Goal: Information Seeking & Learning: Learn about a topic

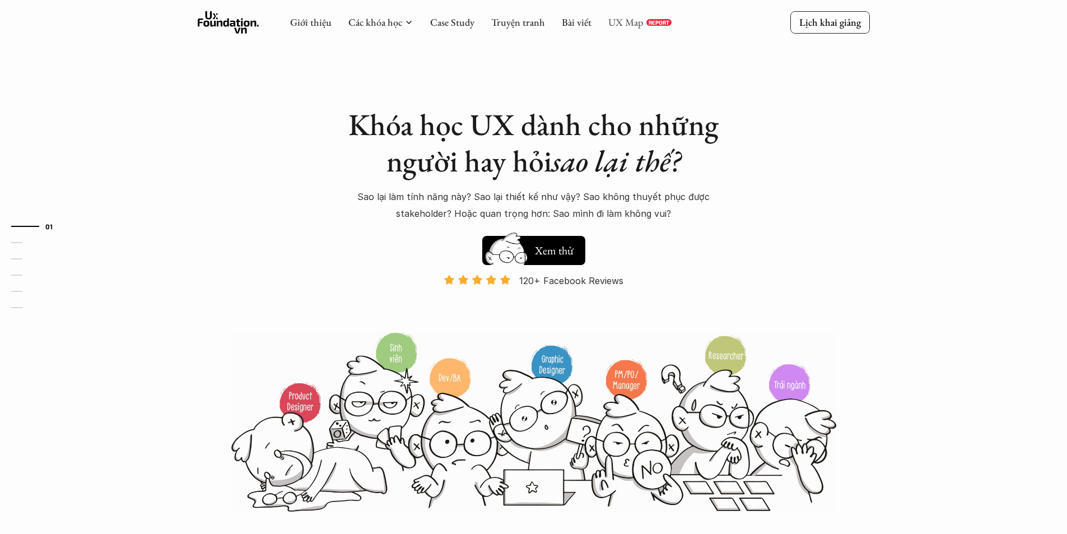
click at [629, 22] on link "UX Map" at bounding box center [625, 22] width 35 height 13
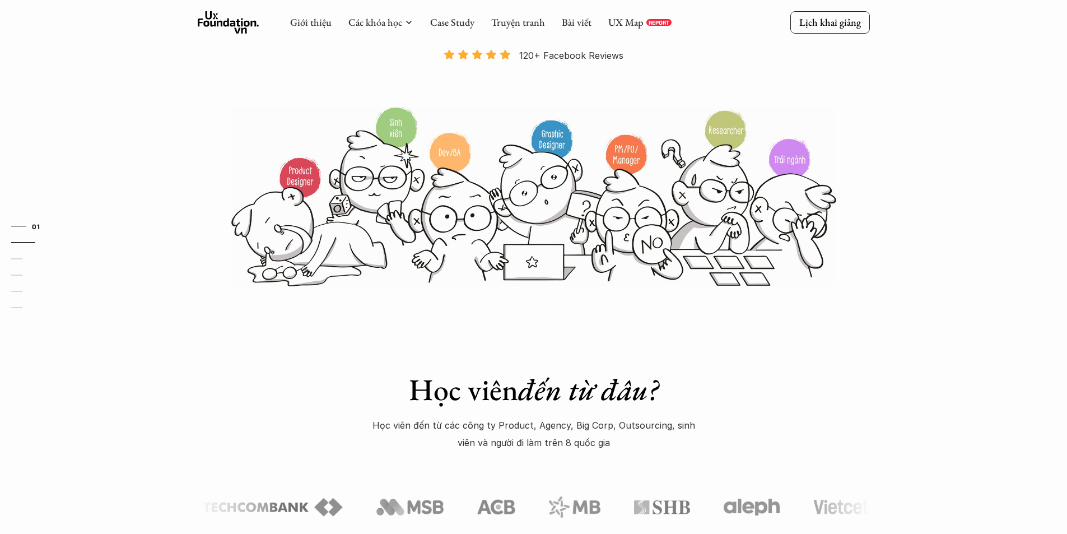
scroll to position [56, 0]
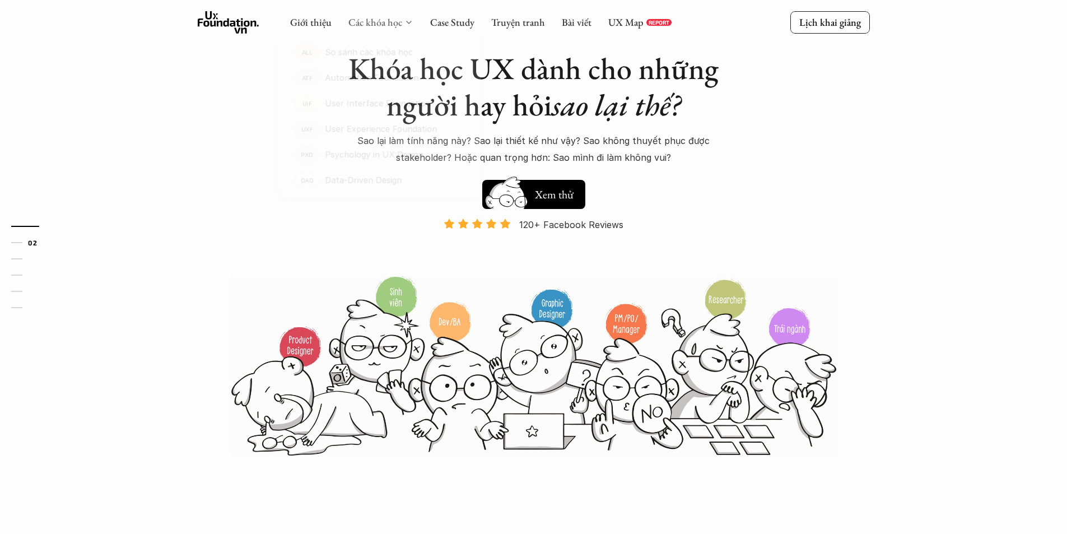
click at [368, 21] on link "Các khóa học" at bounding box center [375, 22] width 54 height 13
click at [462, 26] on link "Case Study" at bounding box center [452, 22] width 44 height 13
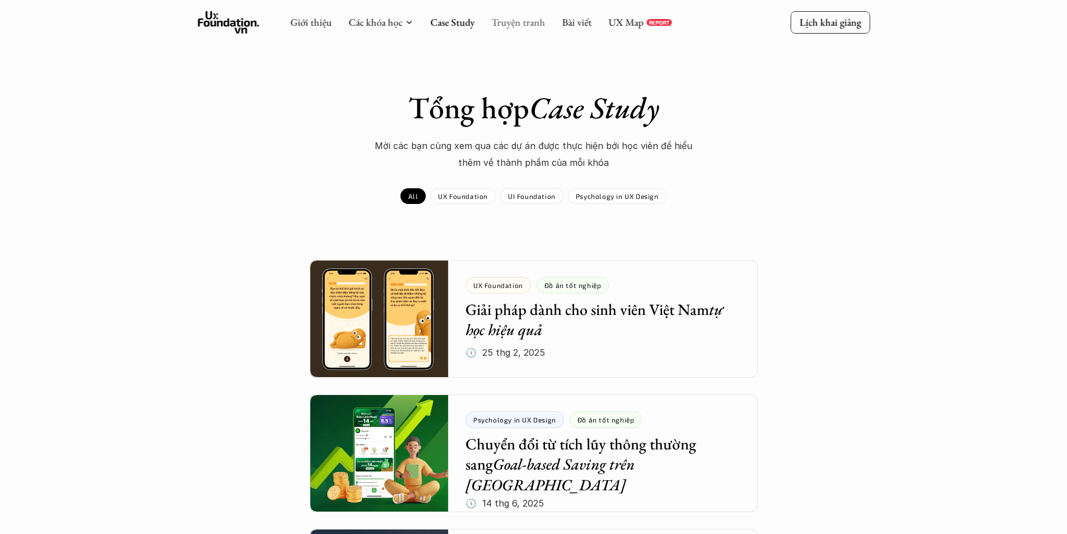
click at [500, 16] on link "Truyện tranh" at bounding box center [518, 22] width 54 height 13
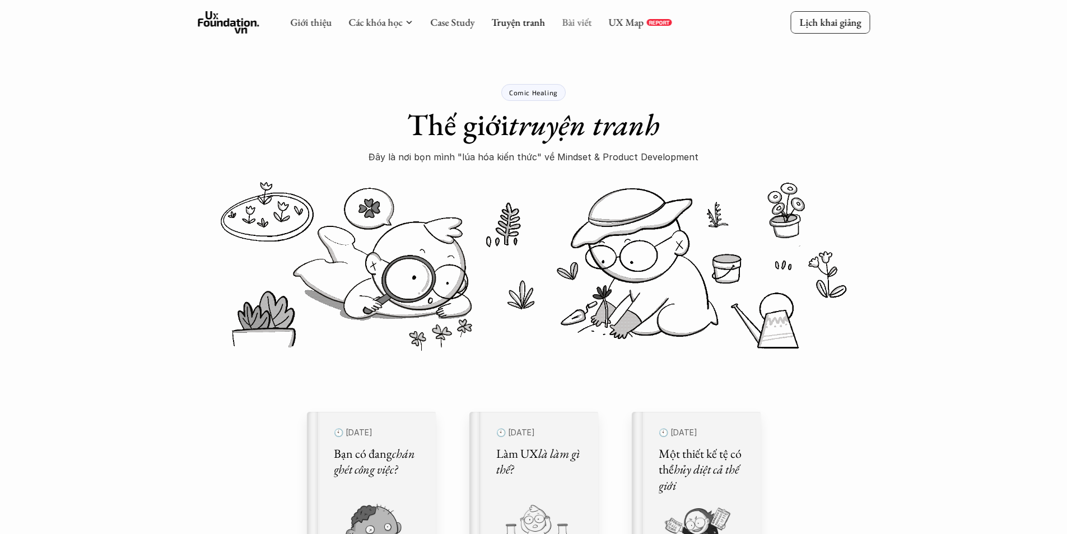
click at [573, 27] on link "Bài viết" at bounding box center [577, 22] width 30 height 13
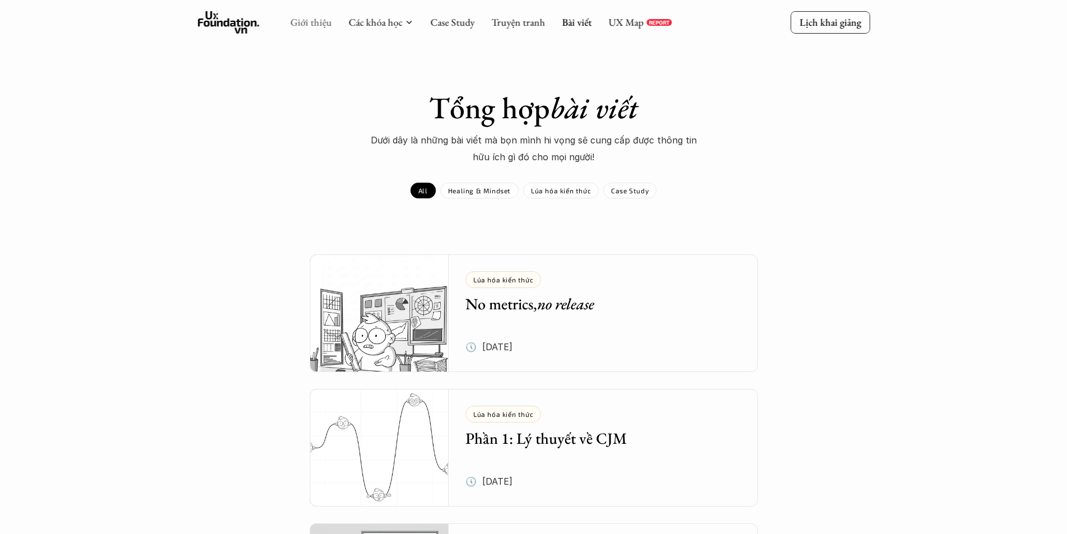
click at [311, 16] on link "Giới thiệu" at bounding box center [310, 22] width 41 height 13
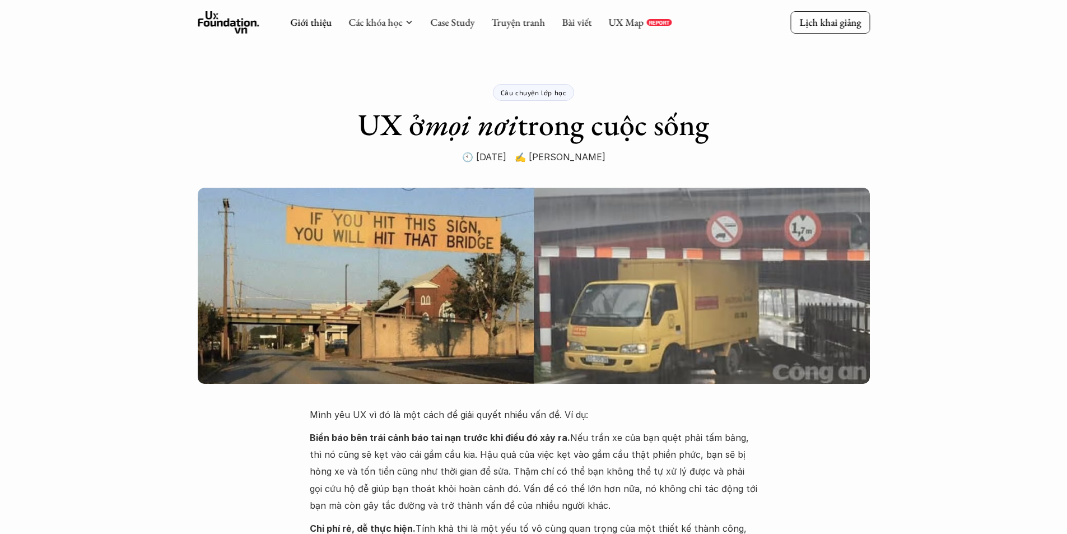
click at [235, 23] on use at bounding box center [229, 22] width 62 height 22
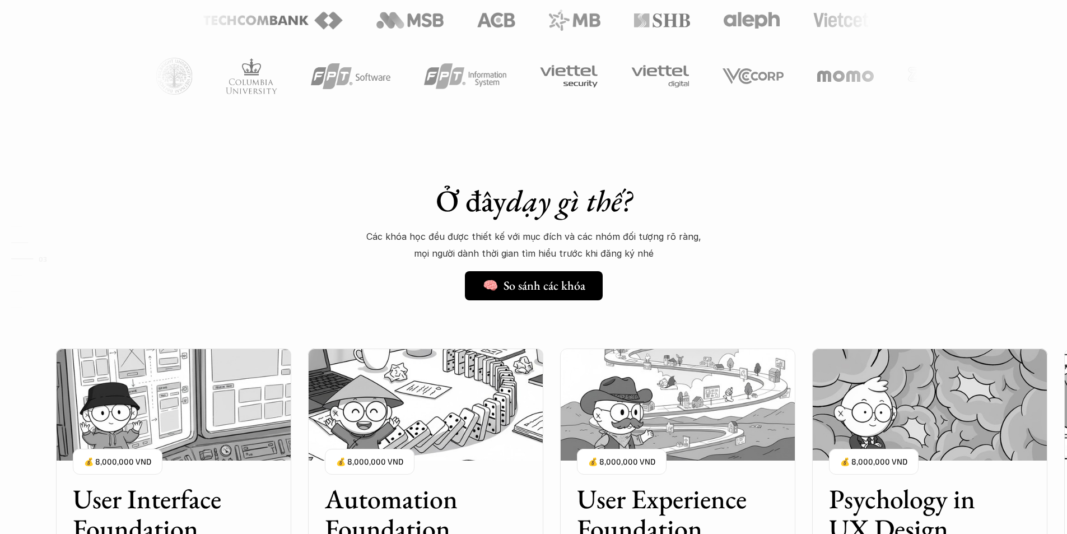
scroll to position [728, 0]
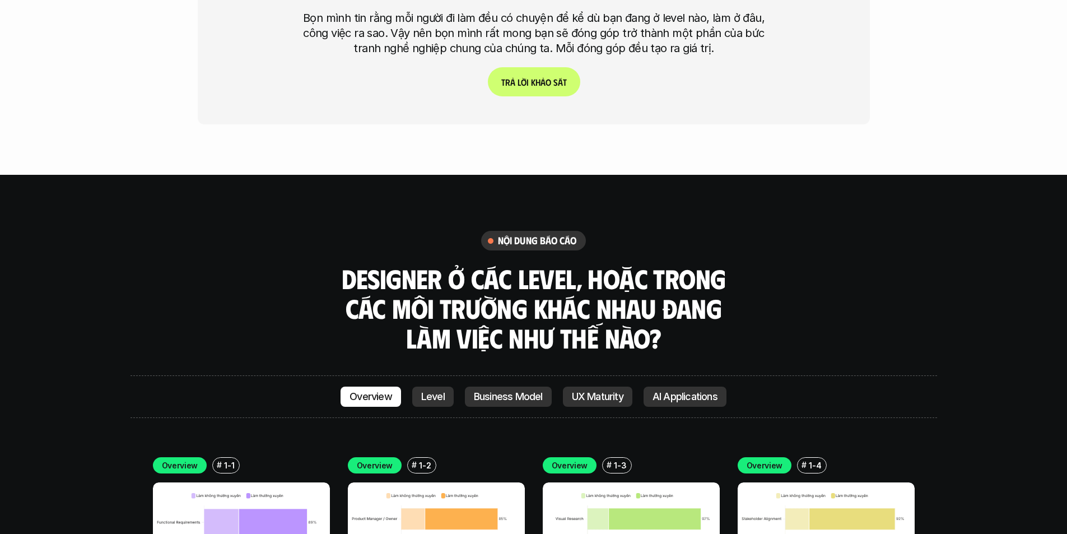
scroll to position [3305, 0]
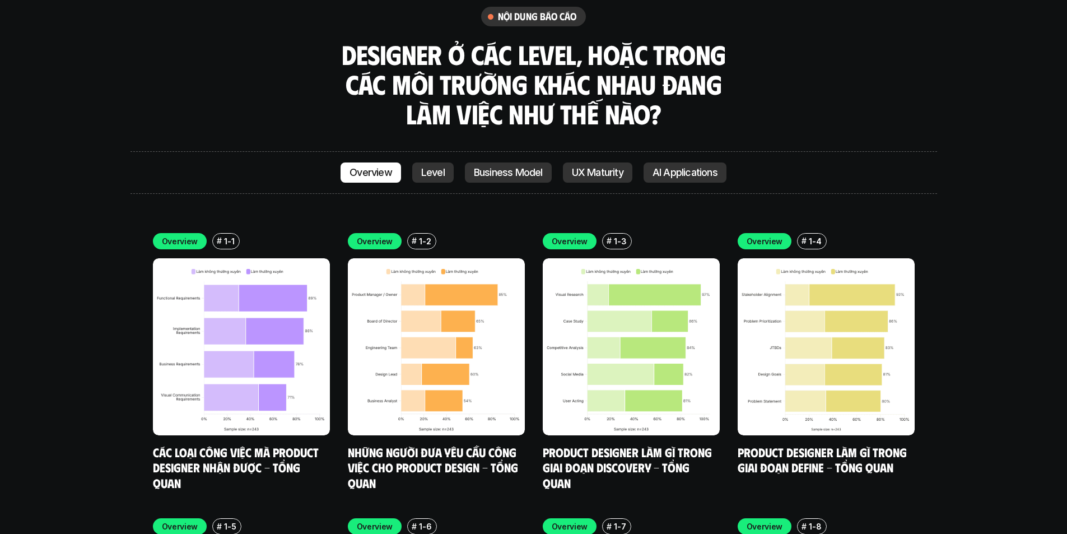
click at [437, 162] on link "Level" at bounding box center [432, 172] width 41 height 20
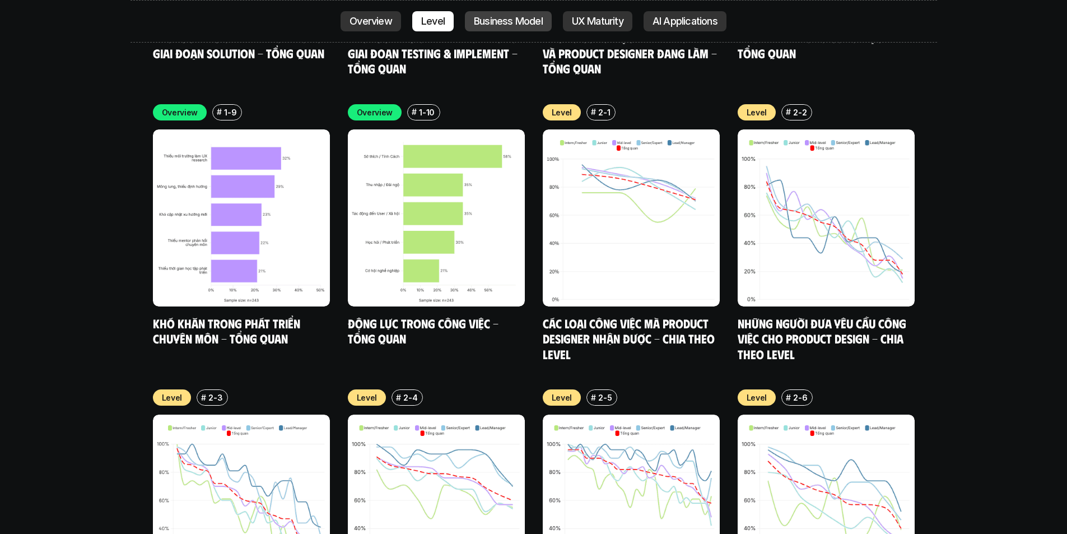
click at [517, 27] on link "Business Model" at bounding box center [508, 21] width 87 height 20
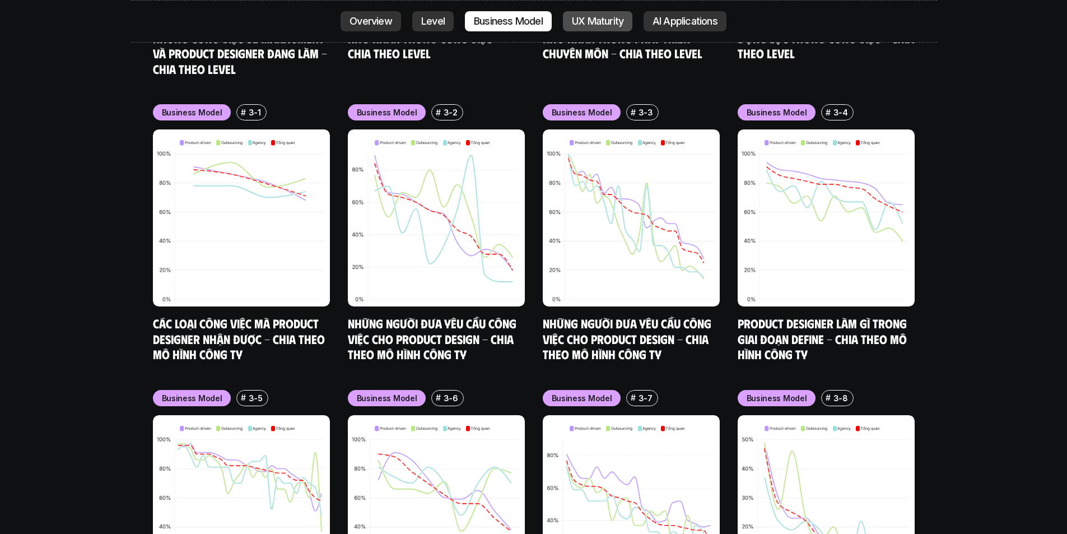
click at [599, 17] on p "UX Maturity" at bounding box center [598, 21] width 52 height 11
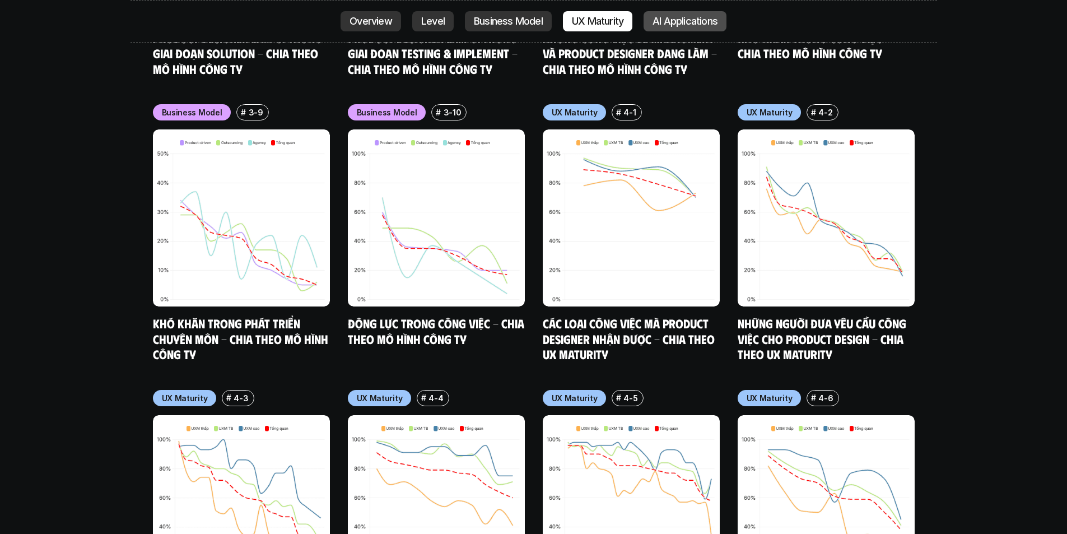
click at [683, 17] on p "AI Applications" at bounding box center [685, 21] width 65 height 11
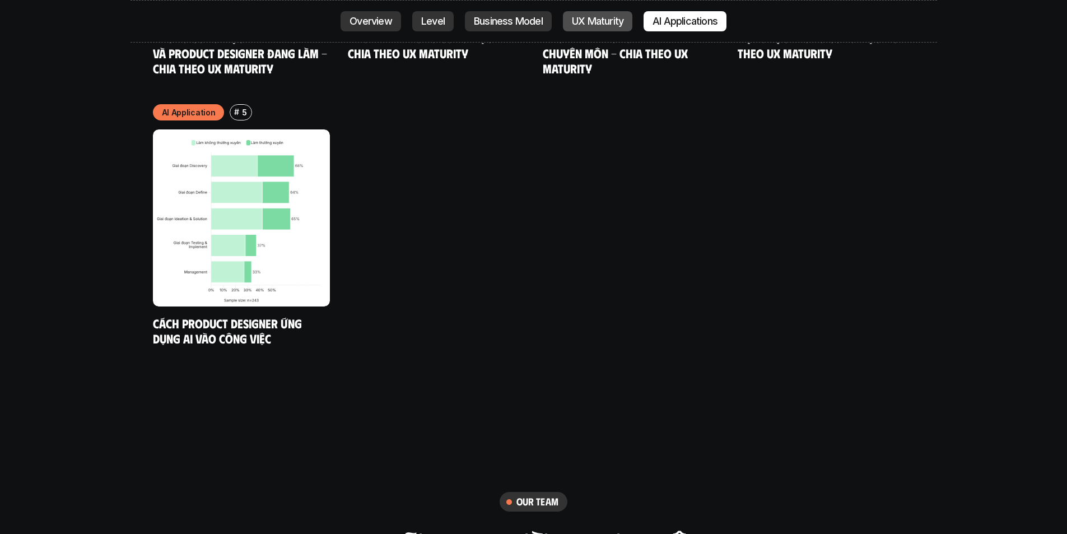
click at [614, 16] on p "UX Maturity" at bounding box center [598, 21] width 52 height 11
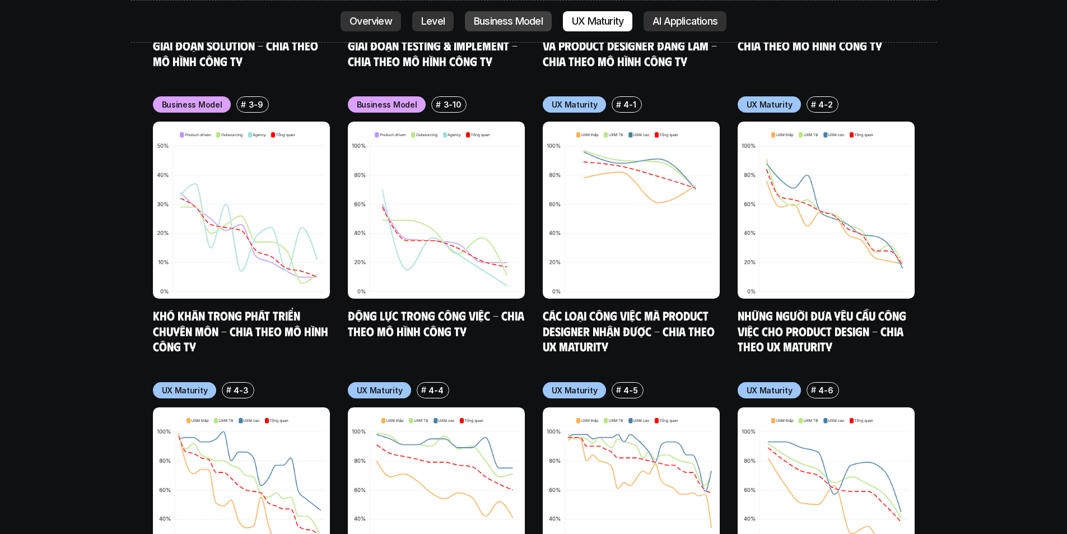
click at [547, 16] on link "Business Model" at bounding box center [508, 21] width 87 height 20
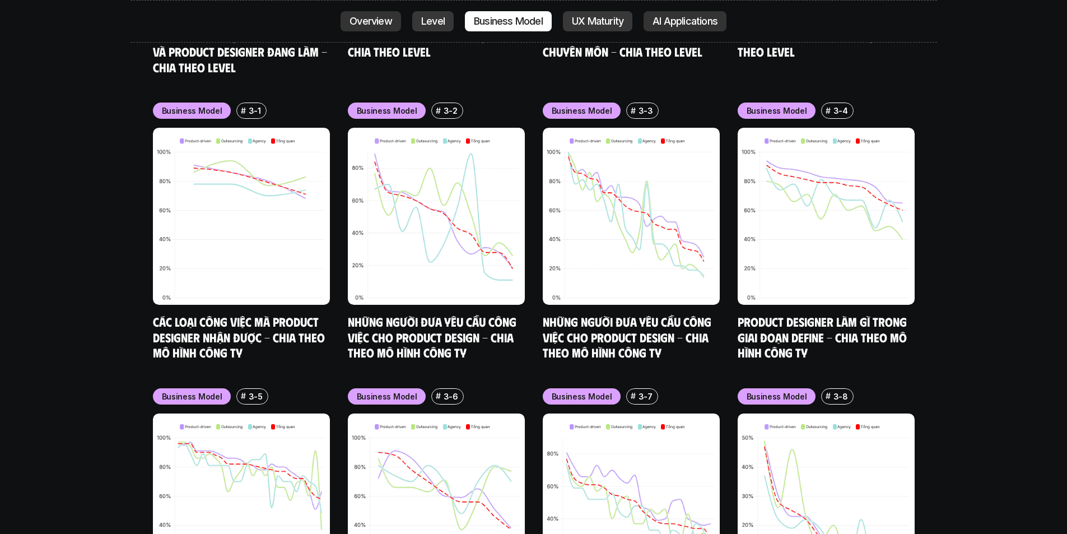
click at [439, 24] on p "Level" at bounding box center [433, 21] width 24 height 11
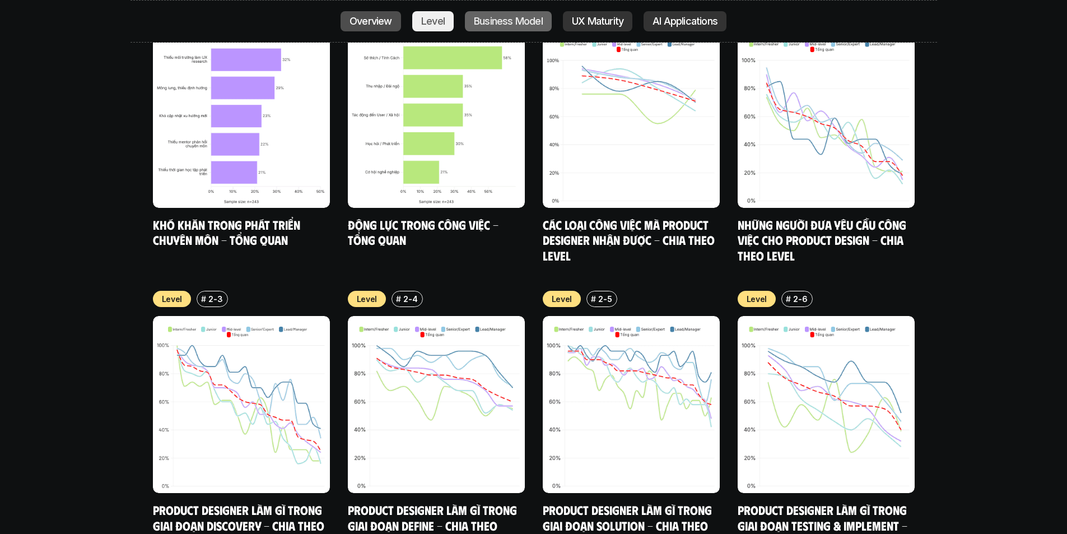
click at [367, 25] on p "Overview" at bounding box center [371, 21] width 43 height 11
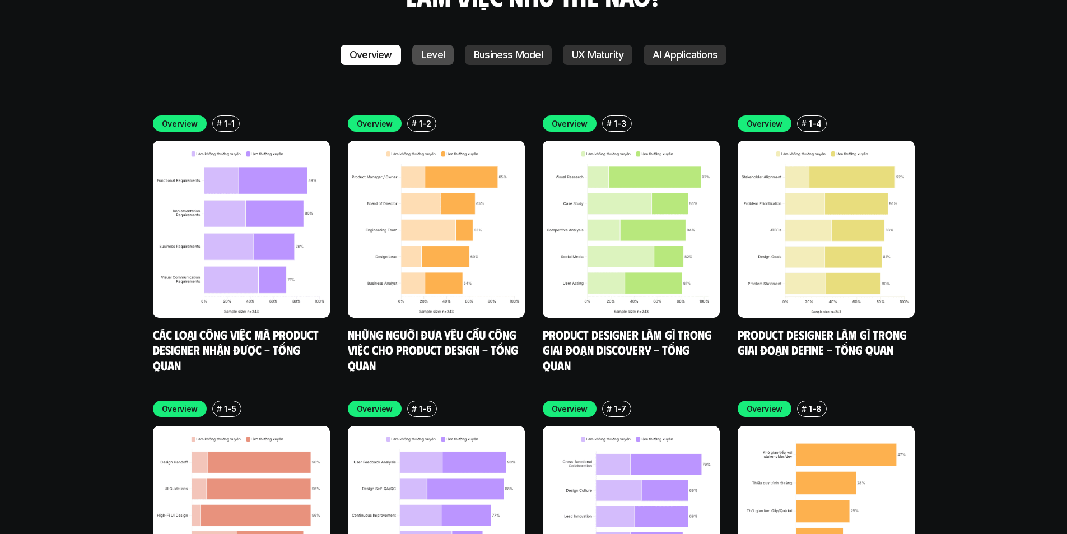
click at [441, 49] on p "Level" at bounding box center [433, 54] width 24 height 11
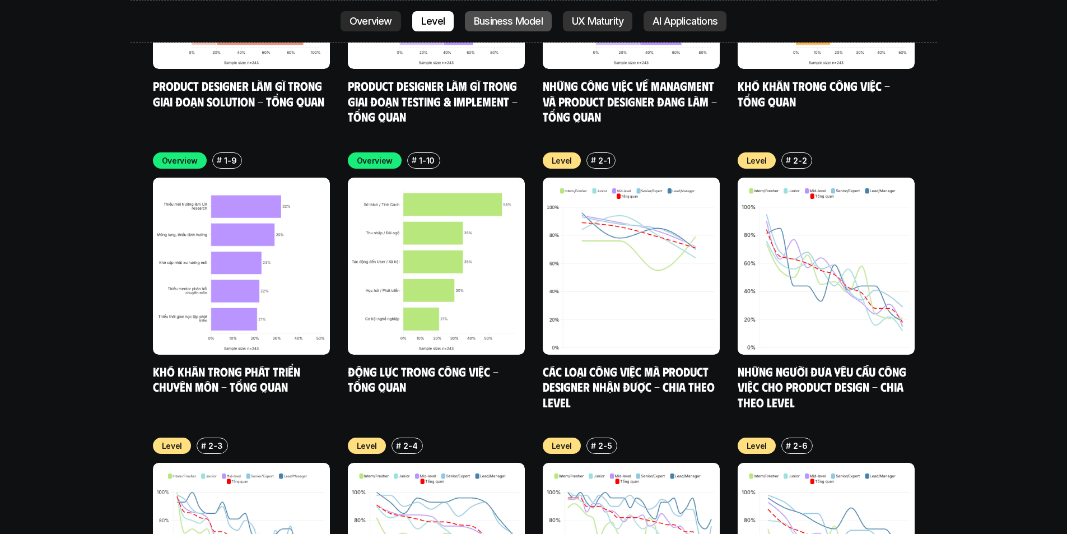
click at [526, 18] on p "Business Model" at bounding box center [508, 21] width 69 height 11
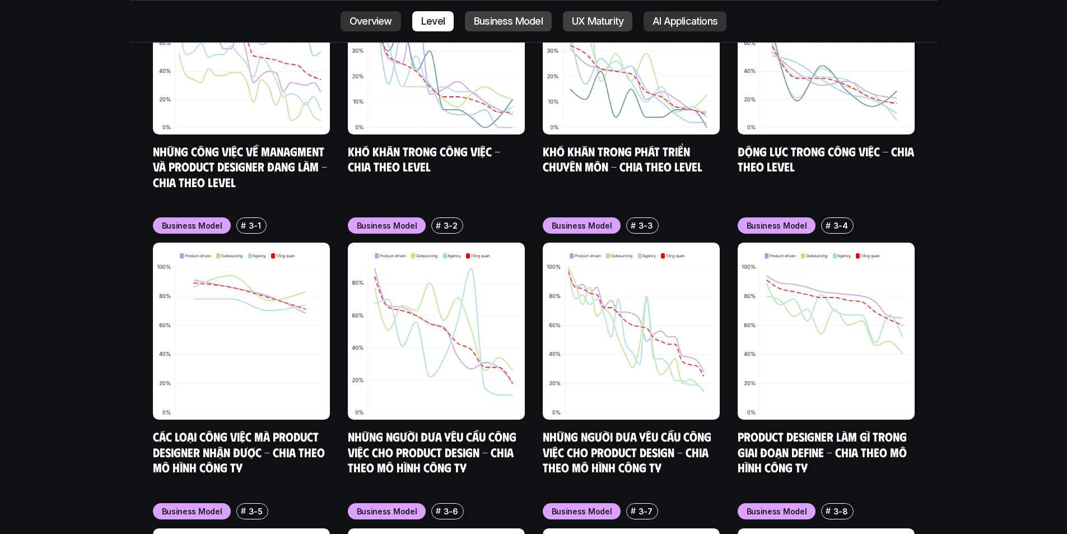
click at [617, 21] on p "UX Maturity" at bounding box center [598, 21] width 52 height 11
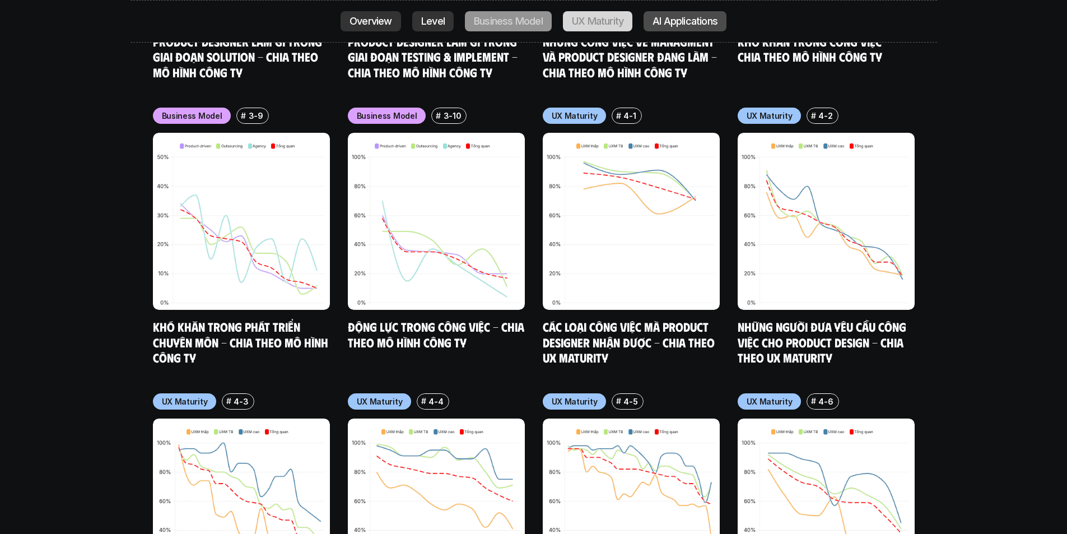
click at [677, 22] on p "AI Applications" at bounding box center [685, 21] width 65 height 11
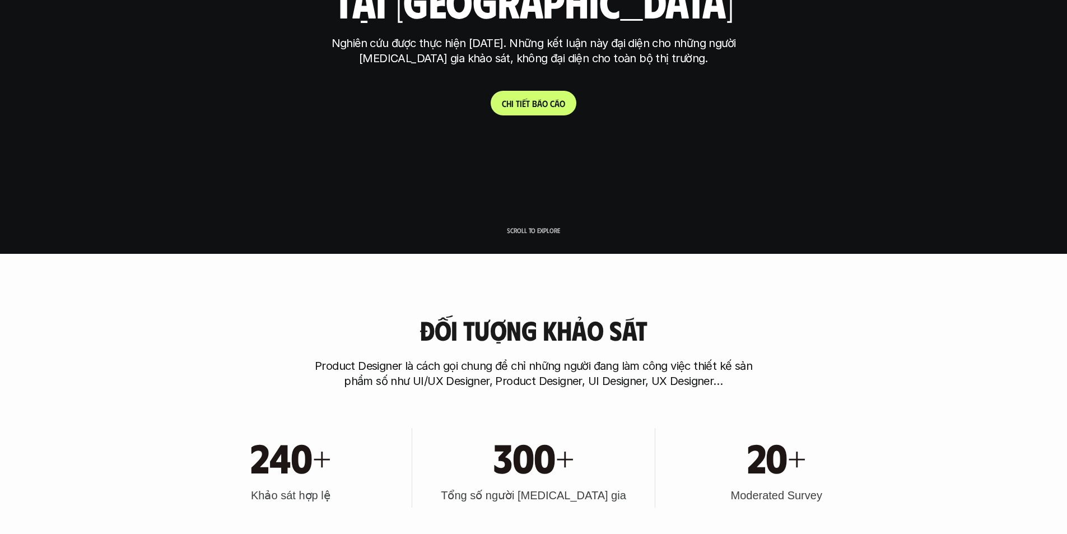
scroll to position [448, 0]
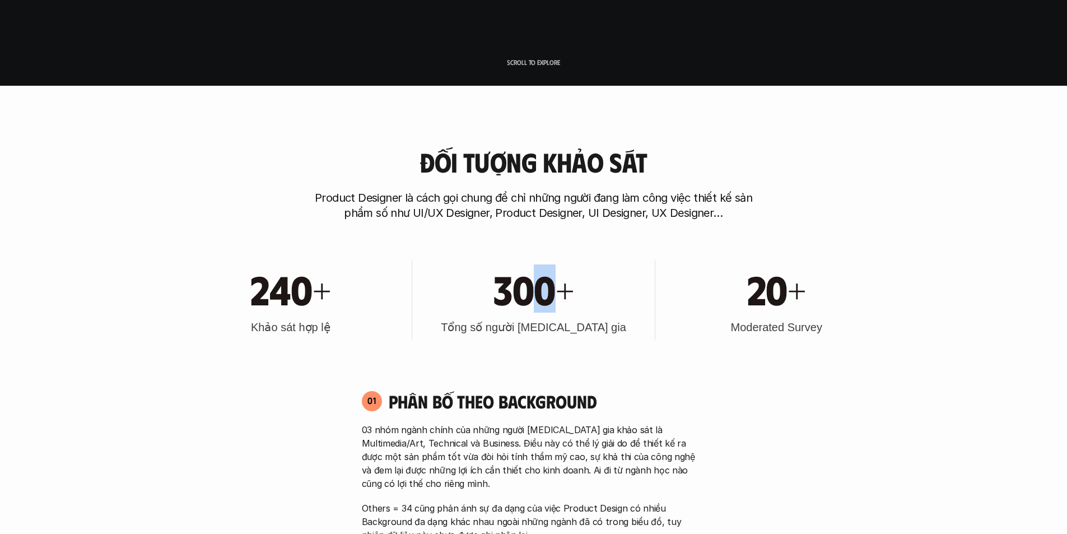
drag, startPoint x: 528, startPoint y: 297, endPoint x: 564, endPoint y: 258, distance: 52.7
click at [564, 258] on div "240+ Khảo sát hợp lệ 300+ Tổng số người [MEDICAL_DATA] gia 20+ Moderated Survey" at bounding box center [533, 299] width 717 height 113
click at [564, 286] on h1 "300+" at bounding box center [533, 288] width 80 height 48
drag, startPoint x: 569, startPoint y: 287, endPoint x: 463, endPoint y: 319, distance: 110.0
click at [458, 287] on div "300+" at bounding box center [533, 288] width 231 height 48
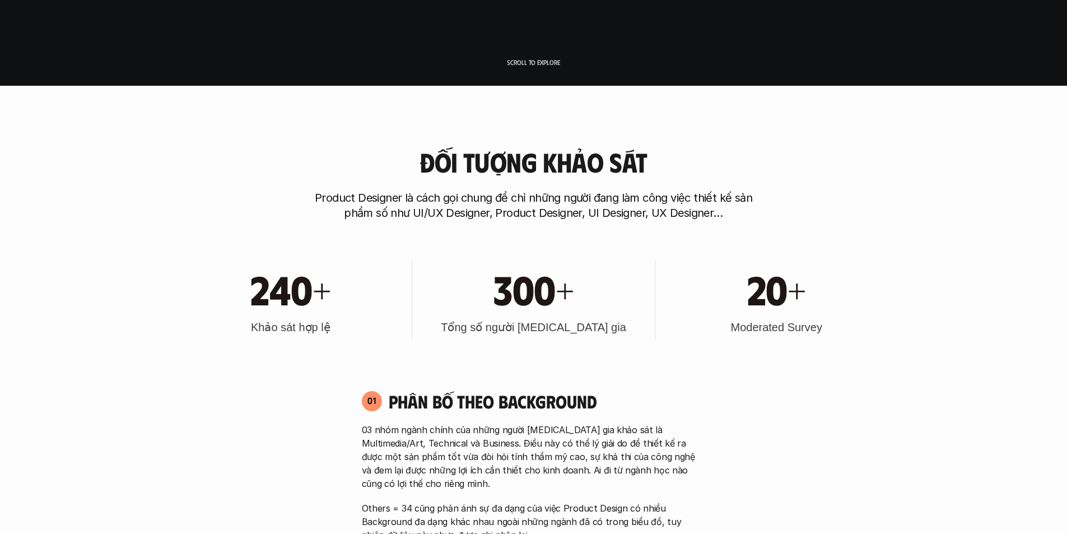
click at [483, 329] on h3 "Tổng số người [MEDICAL_DATA] gia" at bounding box center [533, 327] width 185 height 16
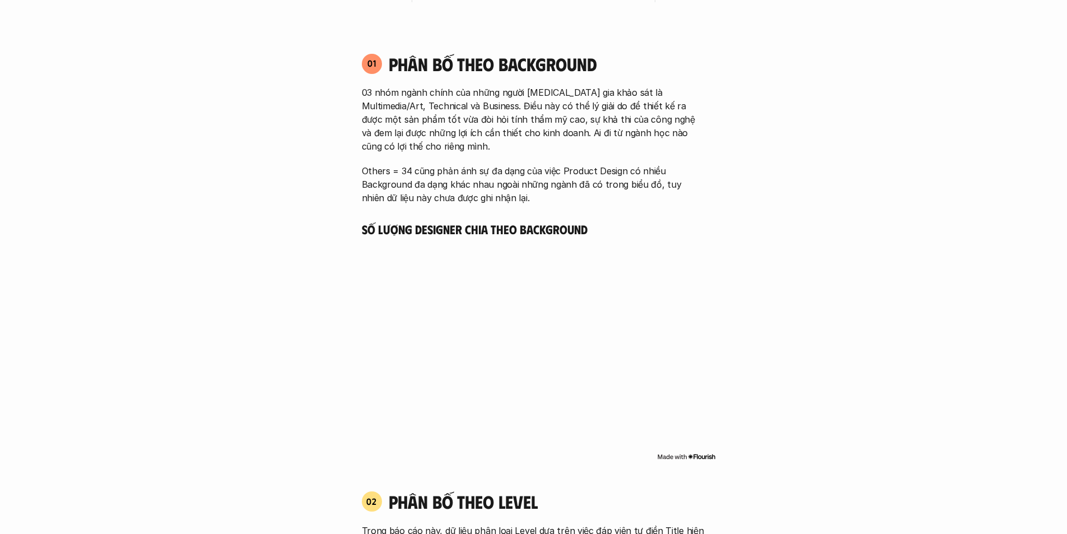
scroll to position [840, 0]
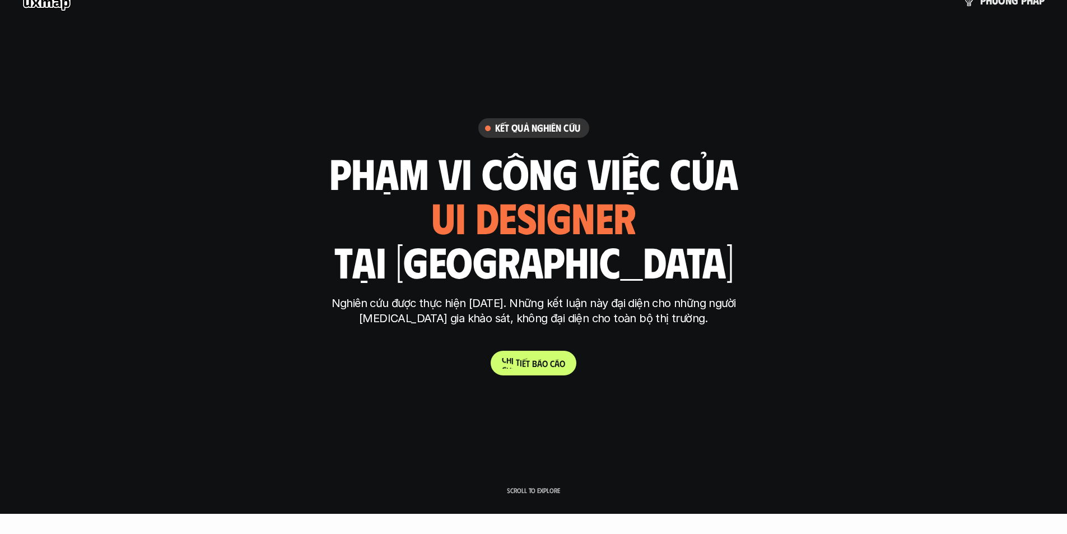
scroll to position [0, 0]
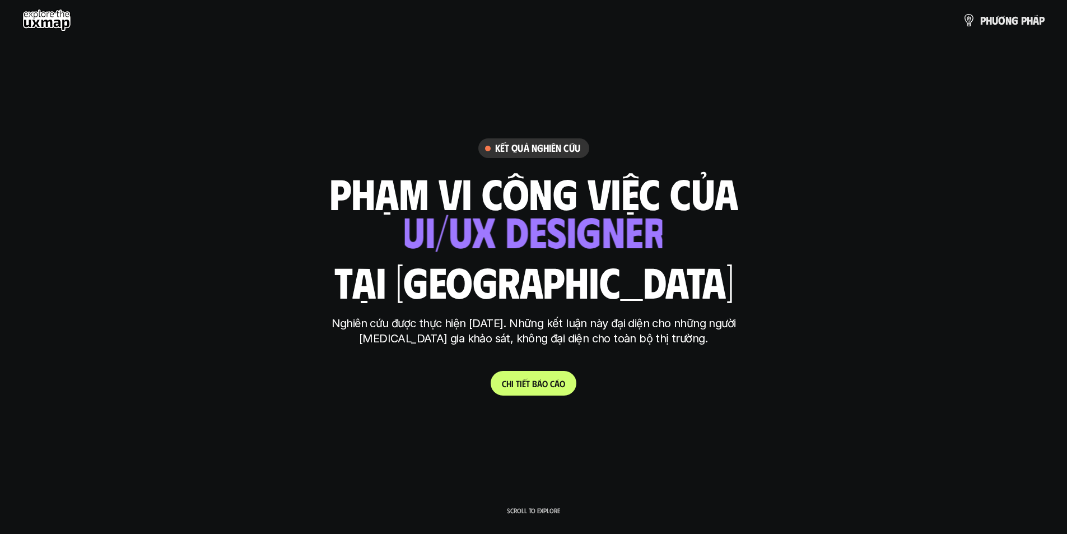
click at [45, 18] on use at bounding box center [46, 20] width 49 height 22
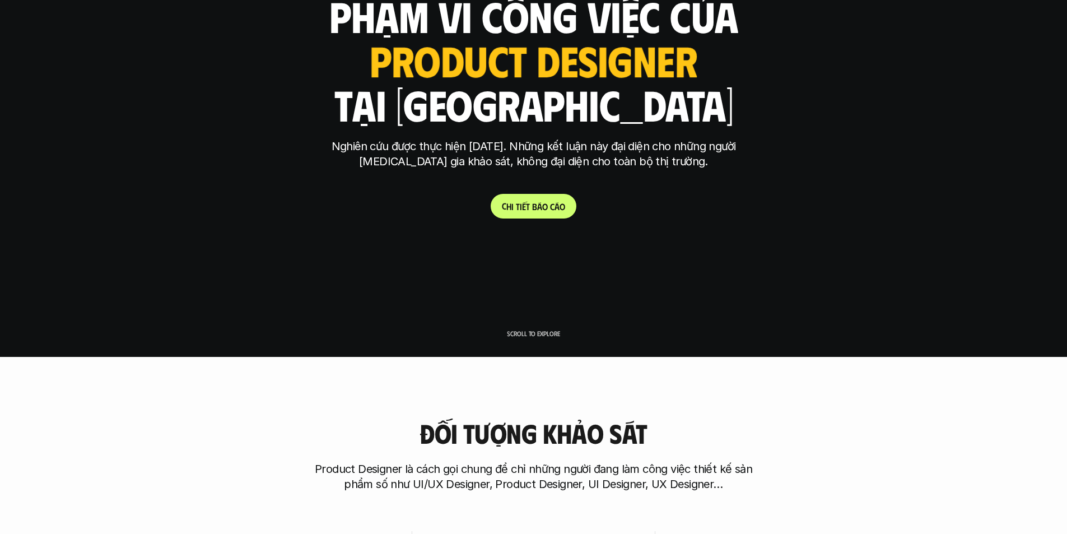
scroll to position [112, 0]
